Goal: Navigation & Orientation: Find specific page/section

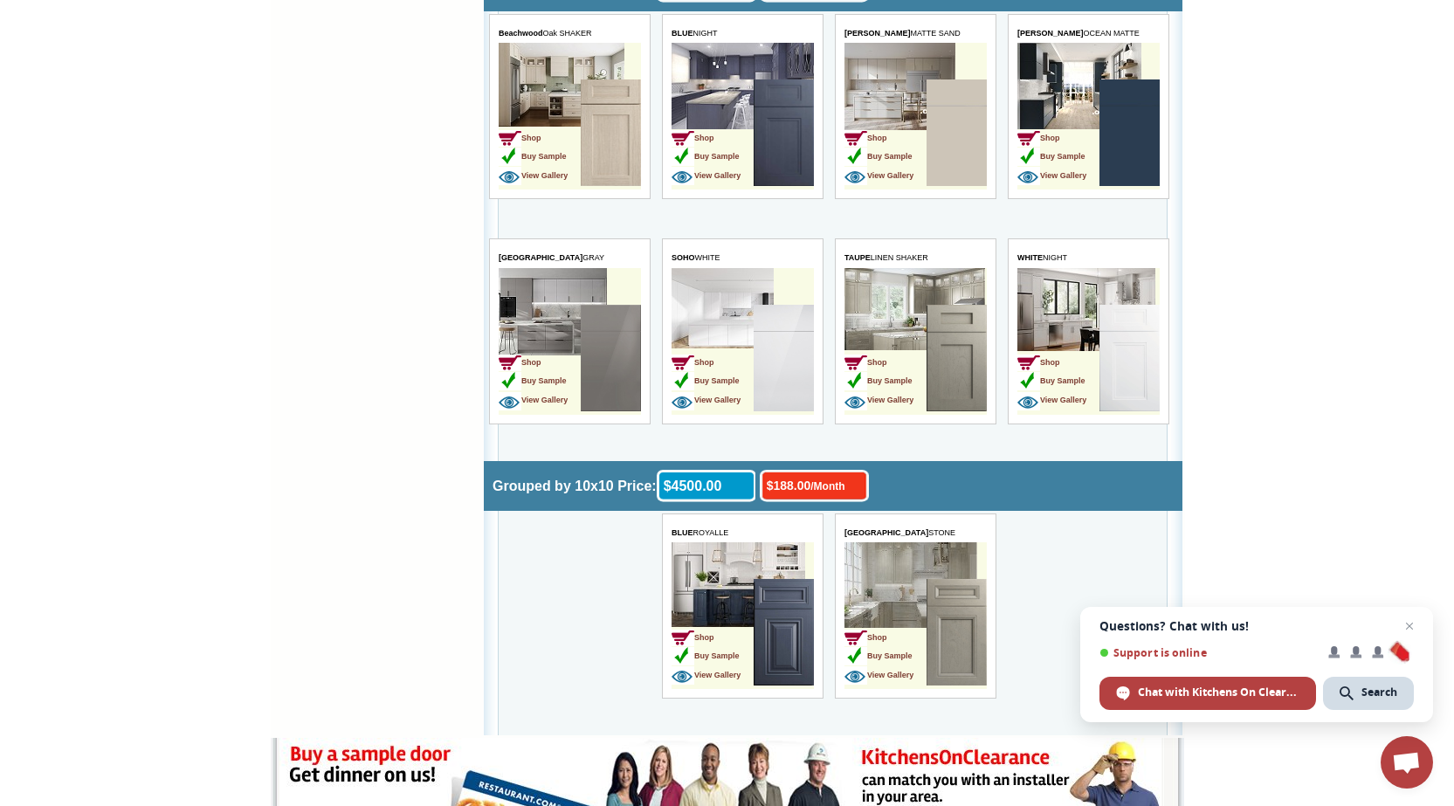
scroll to position [5231, 0]
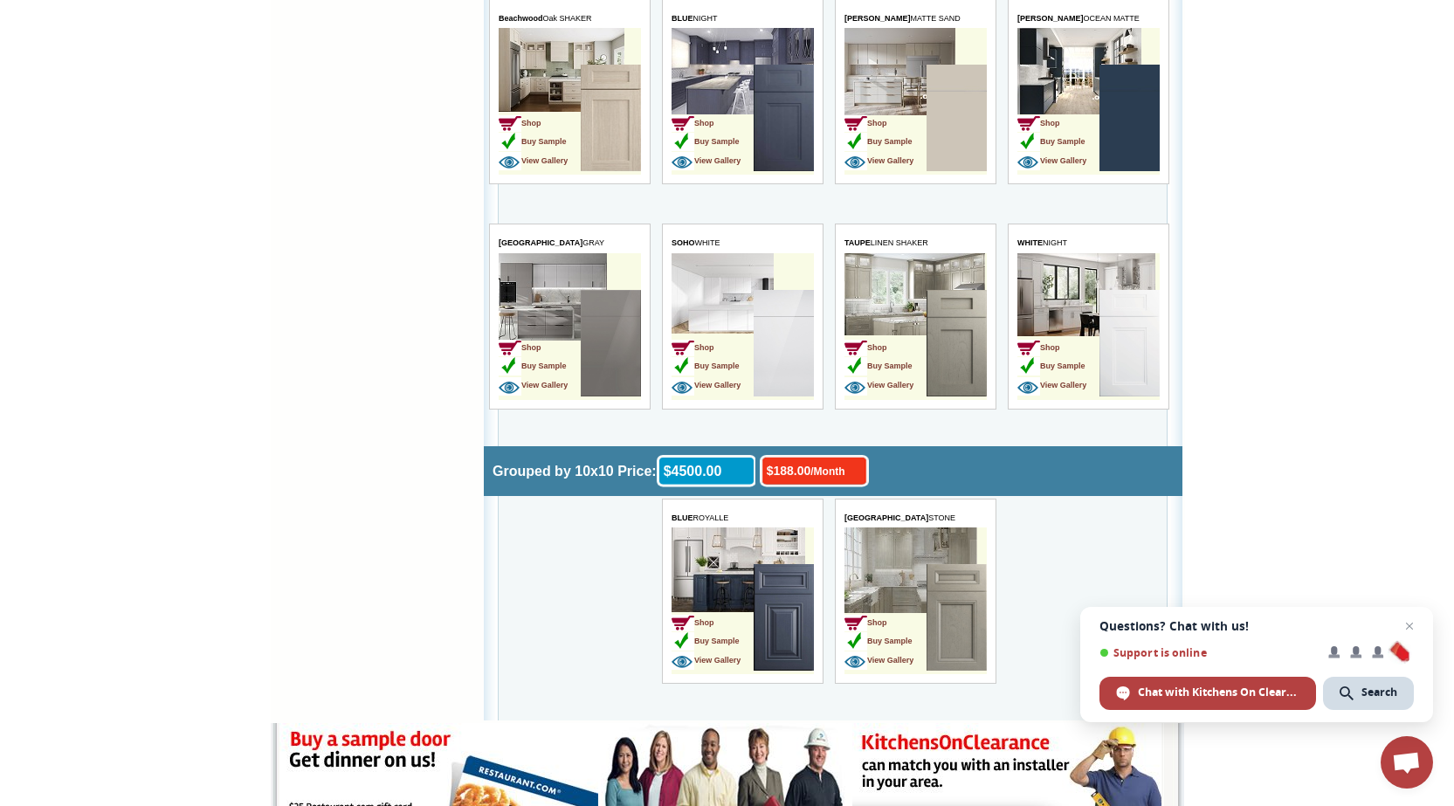
click at [758, 620] on img at bounding box center [784, 617] width 60 height 107
